Goal: Information Seeking & Learning: Compare options

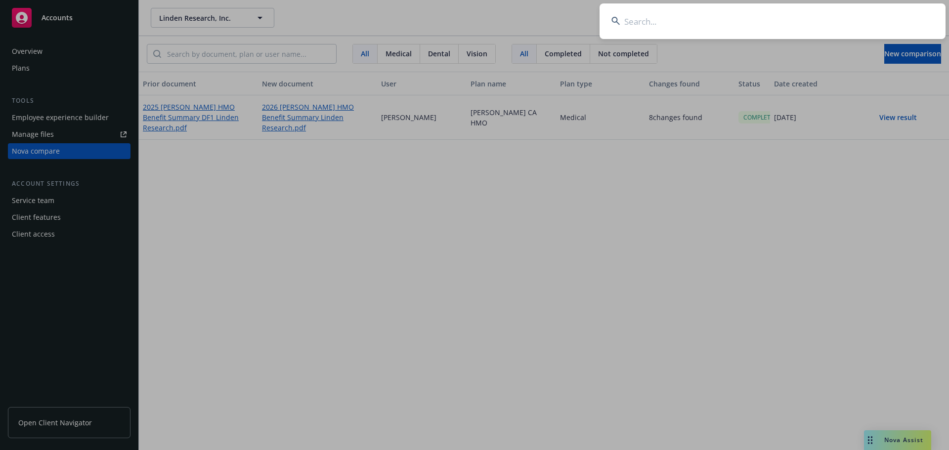
type input "Shared%20Documents/Forms/AllItems.aspx?id=%2Fsites%[DATE]%2DAll%2FShared%20Docu…"
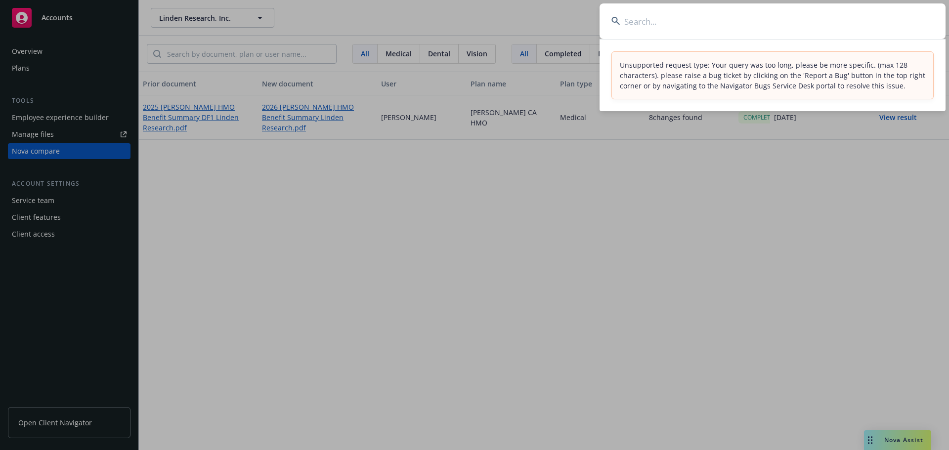
click at [708, 23] on input at bounding box center [773, 21] width 346 height 36
paste input "You Need A Budget"
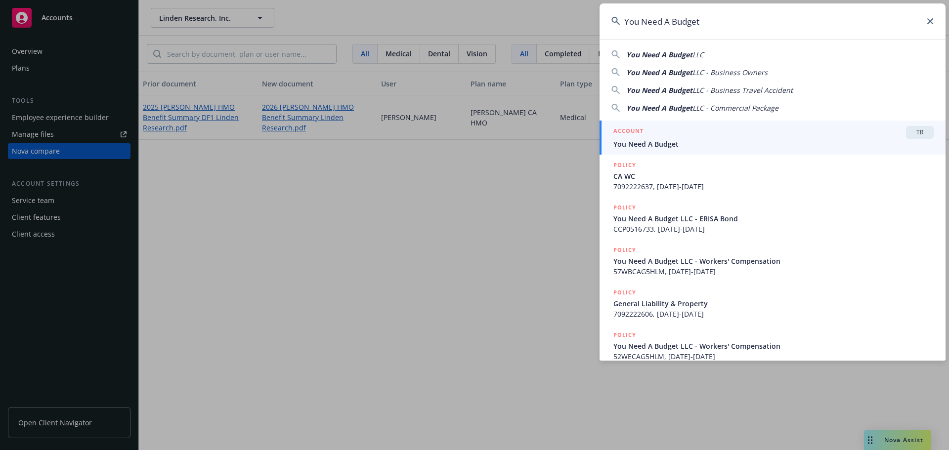
type input "You Need A Budget"
click at [716, 133] on div "ACCOUNT TR" at bounding box center [774, 132] width 320 height 13
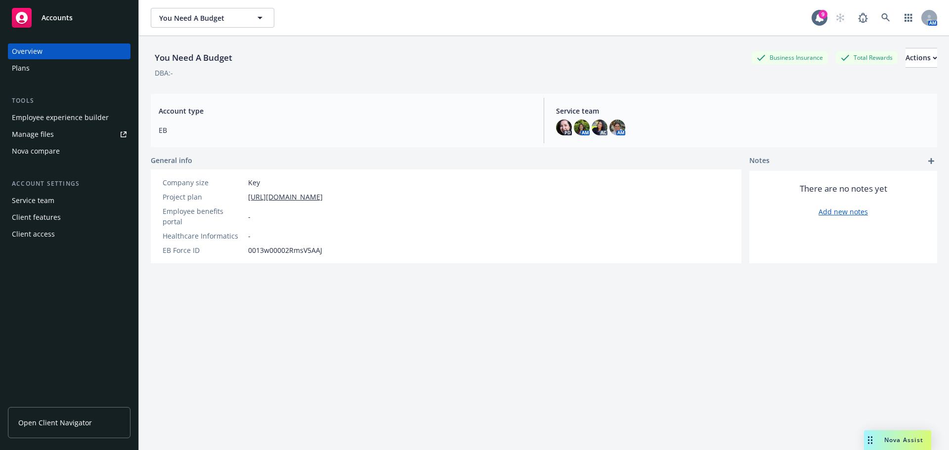
click at [17, 68] on div "Plans" at bounding box center [21, 68] width 18 height 16
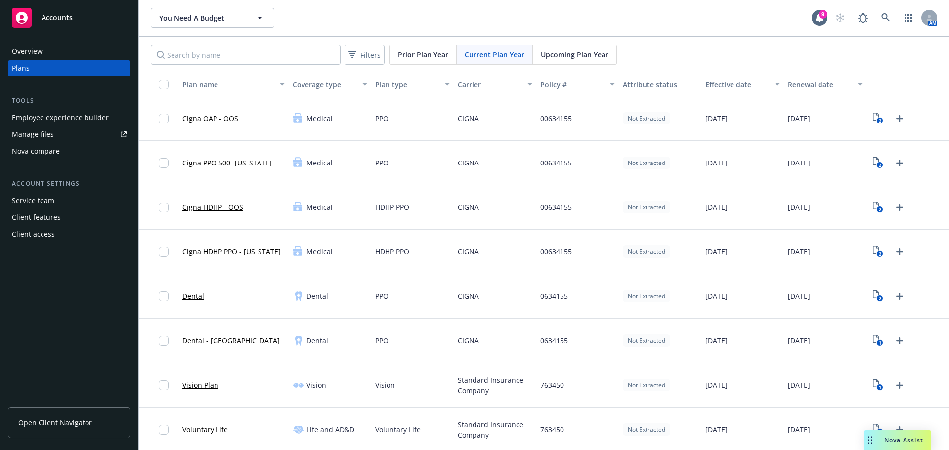
click at [72, 156] on div "Nova compare" at bounding box center [69, 151] width 115 height 16
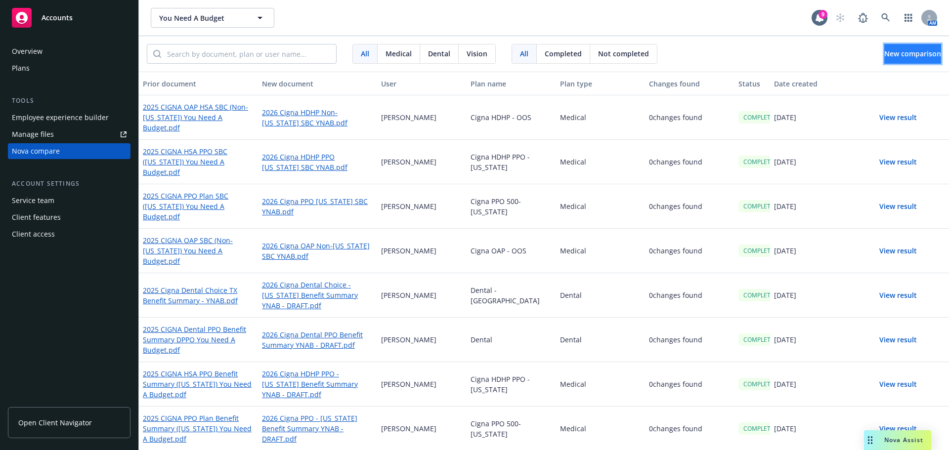
click at [888, 57] on span "New comparison" at bounding box center [912, 53] width 57 height 9
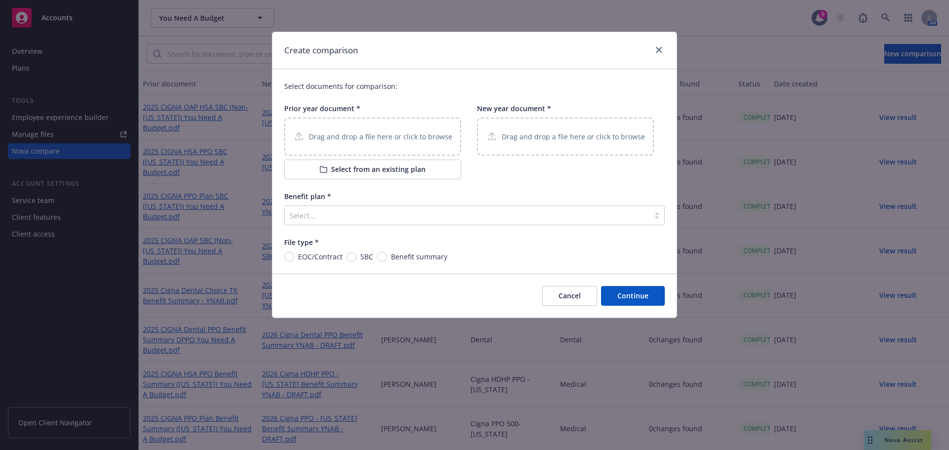
click at [363, 146] on div "Drag and drop a file here or click to browse" at bounding box center [372, 137] width 177 height 38
click at [389, 136] on p "Drag and drop a file here or click to browse" at bounding box center [380, 137] width 143 height 10
click at [521, 141] on p "Drag and drop a file here or click to browse" at bounding box center [573, 137] width 143 height 10
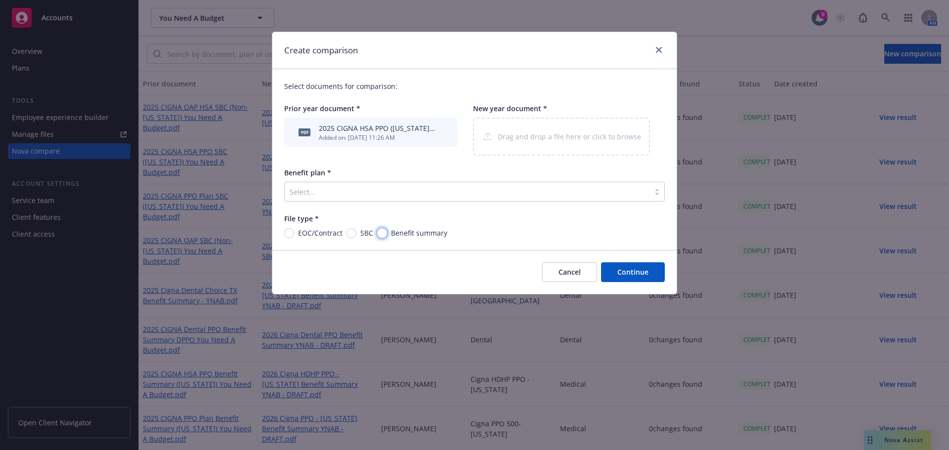
click at [385, 234] on input "Benefit summary" at bounding box center [382, 233] width 10 height 10
radio input "true"
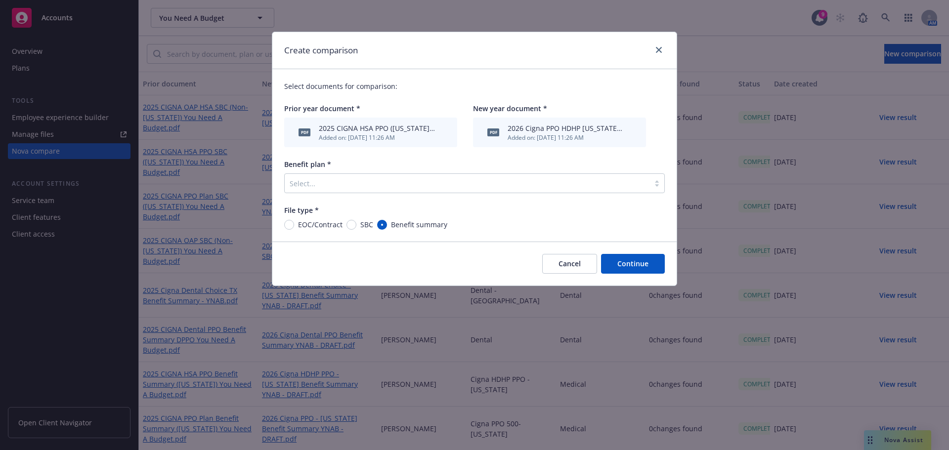
click at [459, 177] on div at bounding box center [467, 183] width 355 height 12
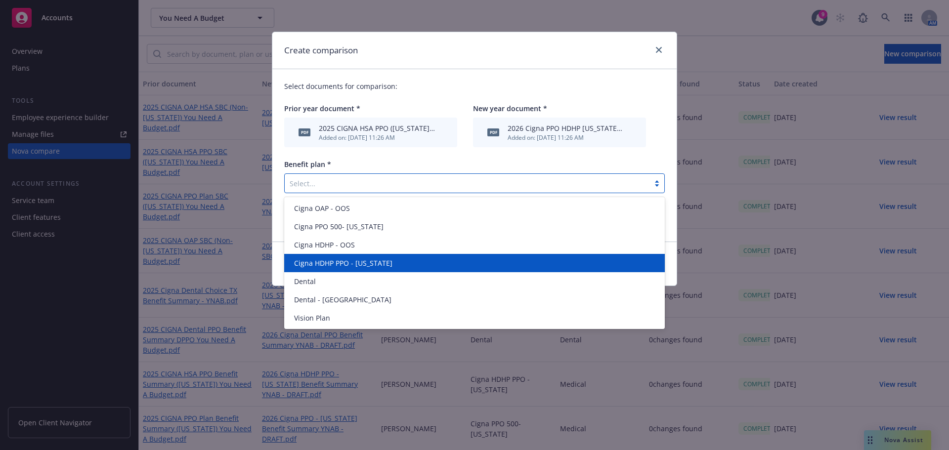
click at [381, 267] on div "Cigna HDHP PPO - [US_STATE]" at bounding box center [474, 263] width 369 height 10
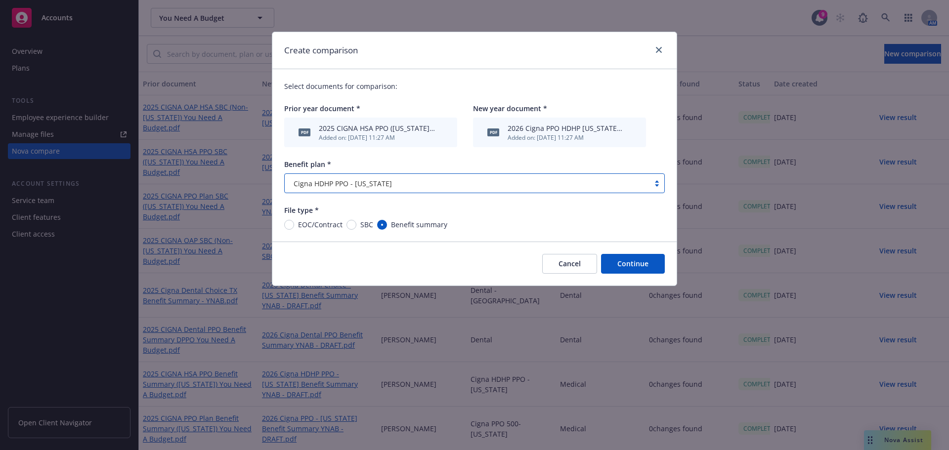
click at [634, 266] on button "Continue" at bounding box center [633, 264] width 64 height 20
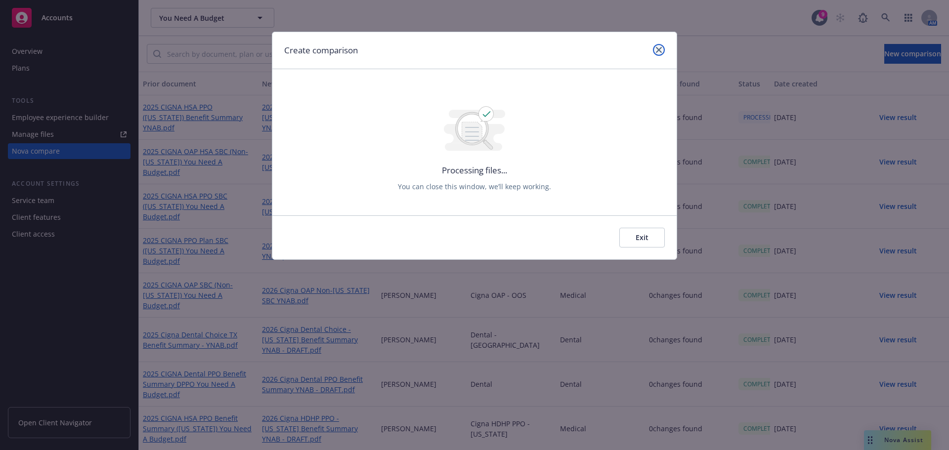
click at [658, 47] on icon "close" at bounding box center [659, 50] width 6 height 6
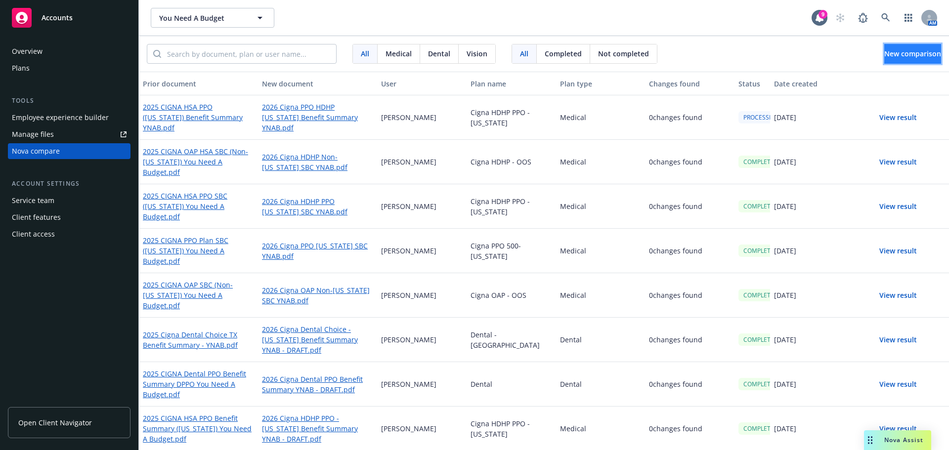
click at [900, 50] on span "New comparison" at bounding box center [912, 53] width 57 height 9
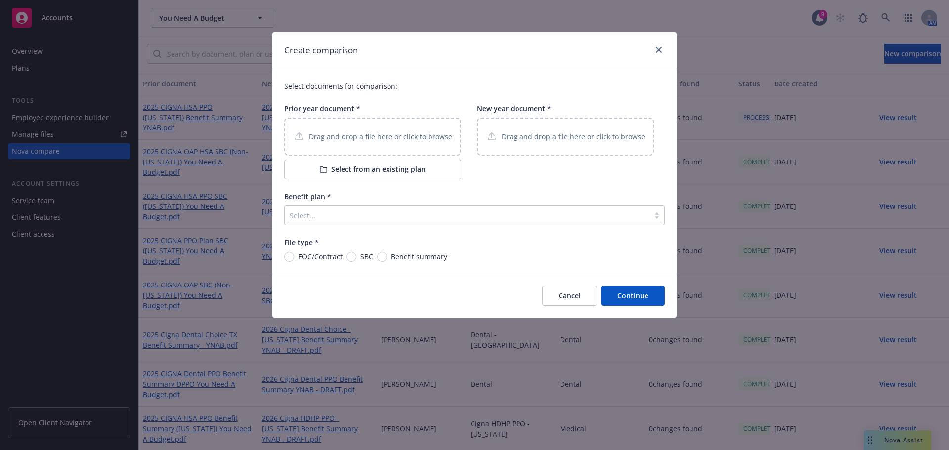
click at [412, 134] on p "Drag and drop a file here or click to browse" at bounding box center [380, 137] width 143 height 10
click at [358, 248] on div "File type *" at bounding box center [474, 242] width 381 height 10
click at [352, 258] on input "SBC" at bounding box center [352, 257] width 10 height 10
radio input "true"
click at [573, 127] on div "Drag and drop a file here or click to browse" at bounding box center [565, 137] width 177 height 38
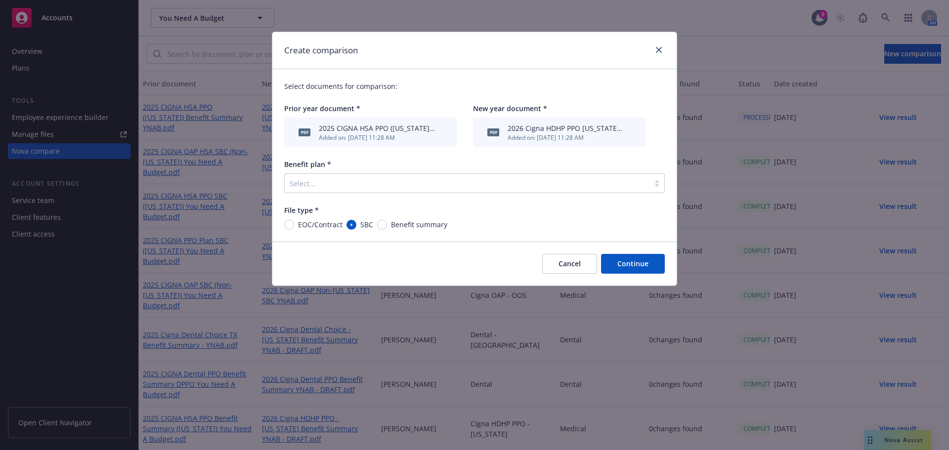
click at [421, 196] on div "Select documents for comparison: Prior year document * pdf 2025 CIGNA HSA PPO (…" at bounding box center [474, 155] width 404 height 173
click at [401, 186] on div at bounding box center [467, 183] width 355 height 12
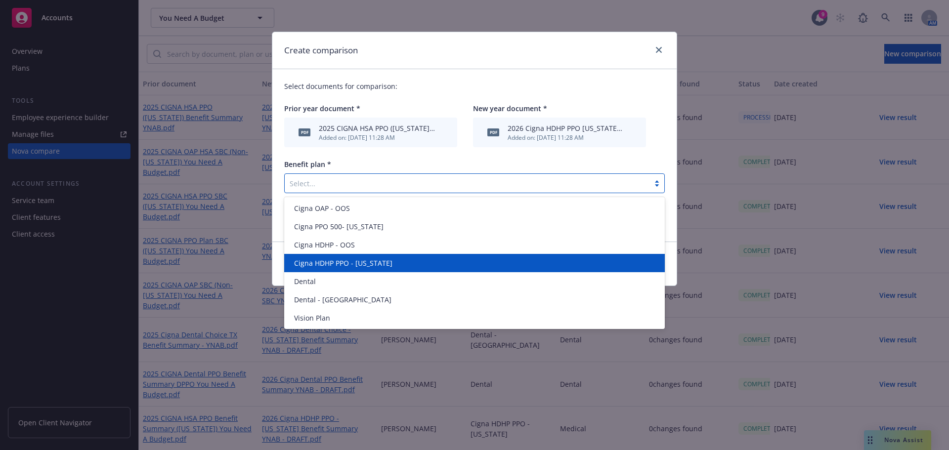
click at [357, 264] on span "Cigna HDHP PPO - [US_STATE]" at bounding box center [343, 263] width 98 height 10
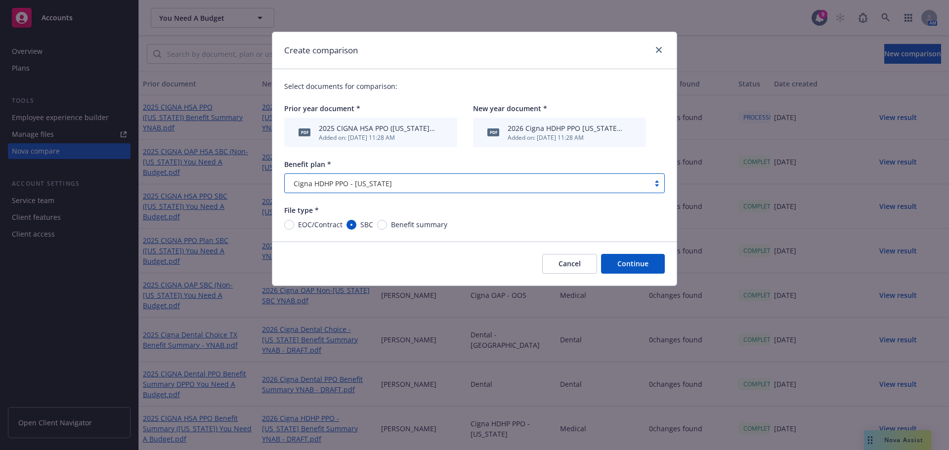
click at [637, 264] on button "Continue" at bounding box center [633, 264] width 64 height 20
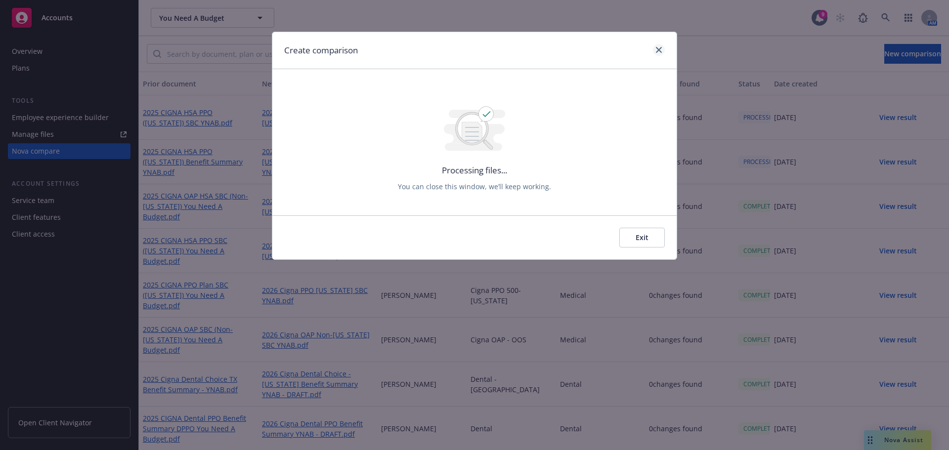
click at [652, 48] on div at bounding box center [657, 50] width 16 height 13
click at [657, 49] on icon "close" at bounding box center [659, 50] width 6 height 6
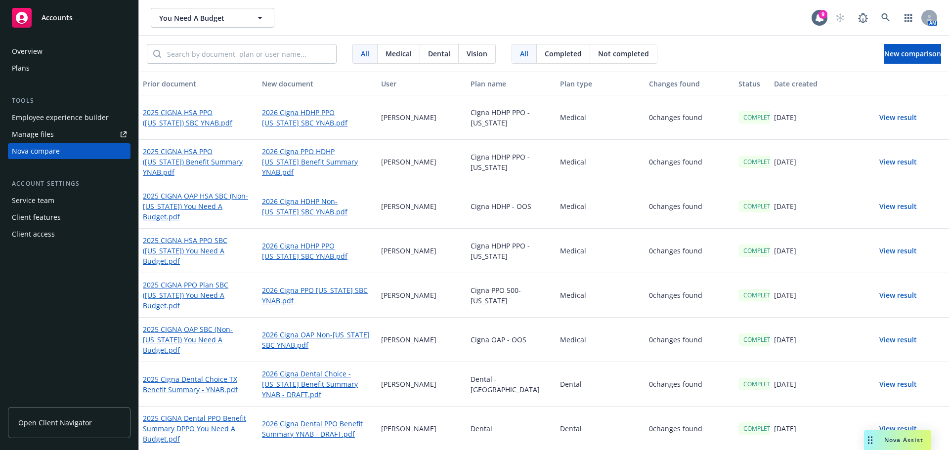
click at [889, 170] on button "View result" at bounding box center [898, 162] width 69 height 20
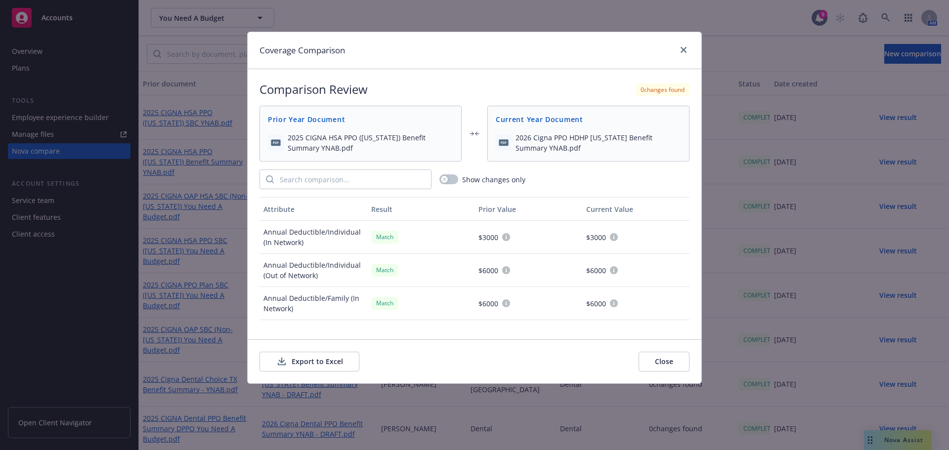
click at [316, 356] on button "Export to Excel" at bounding box center [310, 362] width 100 height 20
click at [682, 52] on icon "close" at bounding box center [684, 50] width 6 height 6
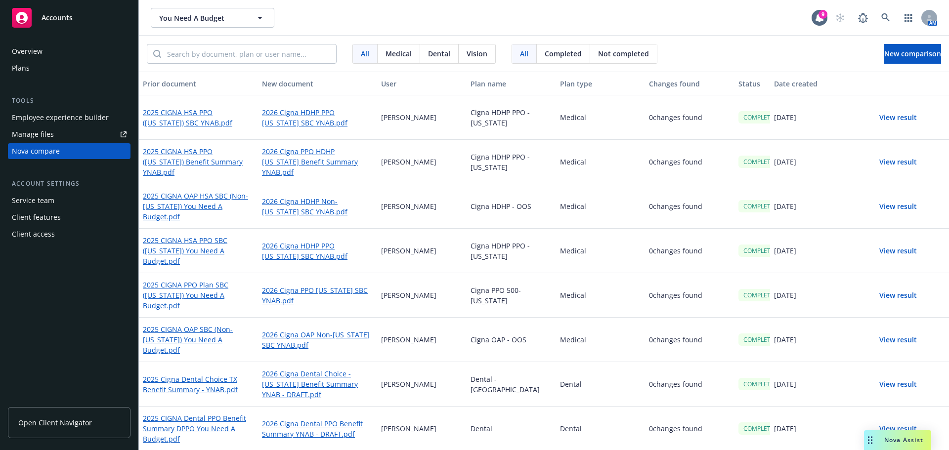
click at [892, 116] on button "View result" at bounding box center [898, 118] width 69 height 20
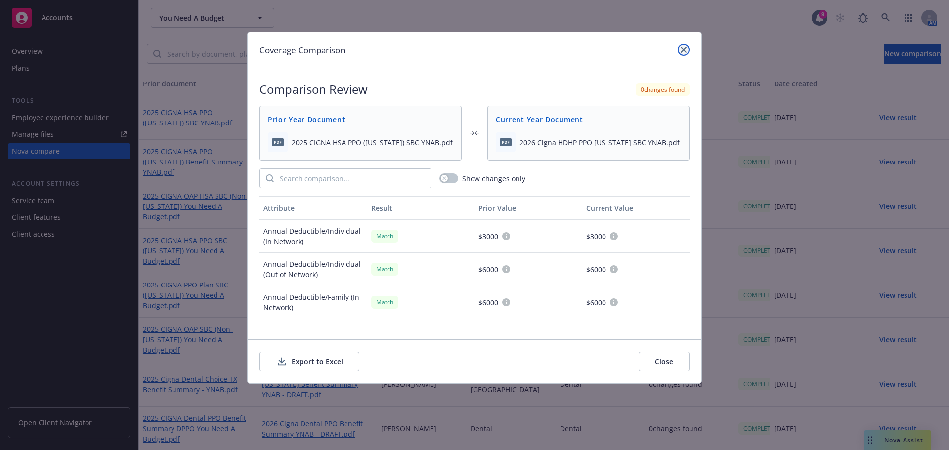
click at [685, 47] on icon "close" at bounding box center [684, 50] width 6 height 6
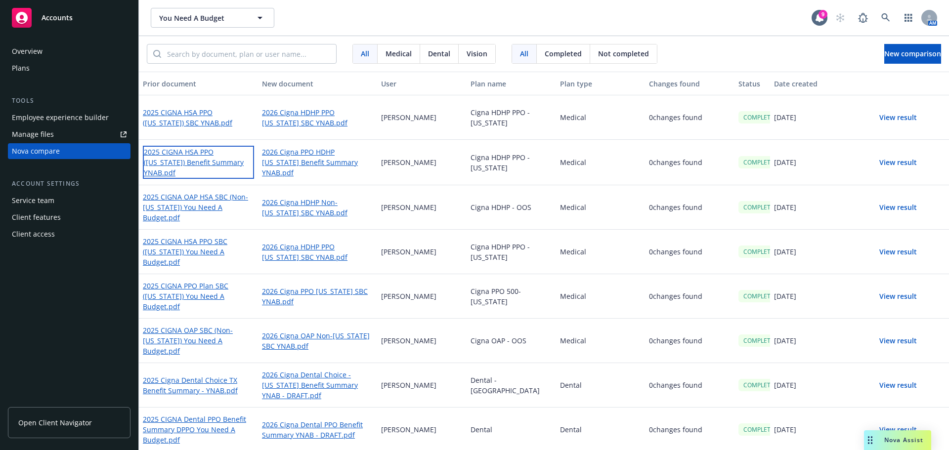
click at [197, 166] on link "2025 CIGNA HSA PPO ([US_STATE]) Benefit Summary YNAB.pdf" at bounding box center [198, 162] width 111 height 33
click at [328, 159] on link "2026 Cigna PPO HDHP [US_STATE] Benefit Summary YNAB.pdf" at bounding box center [317, 162] width 111 height 33
